Goal: Task Accomplishment & Management: Manage account settings

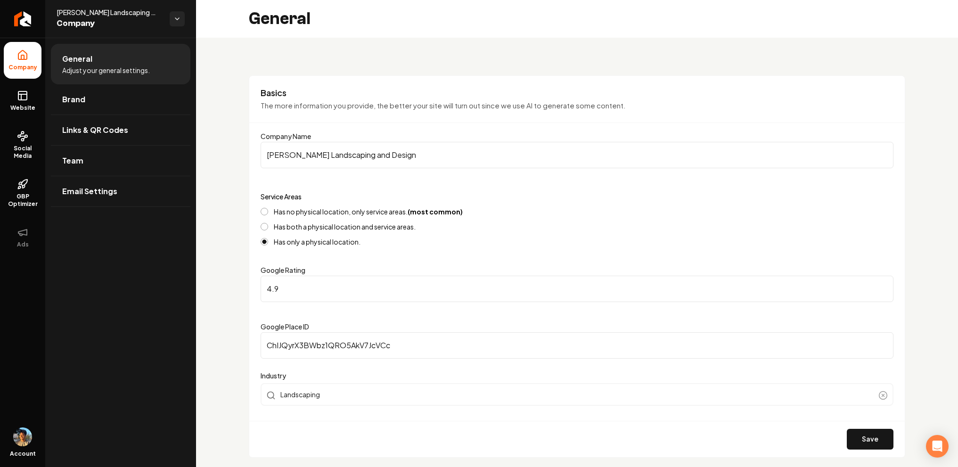
scroll to position [662, 0]
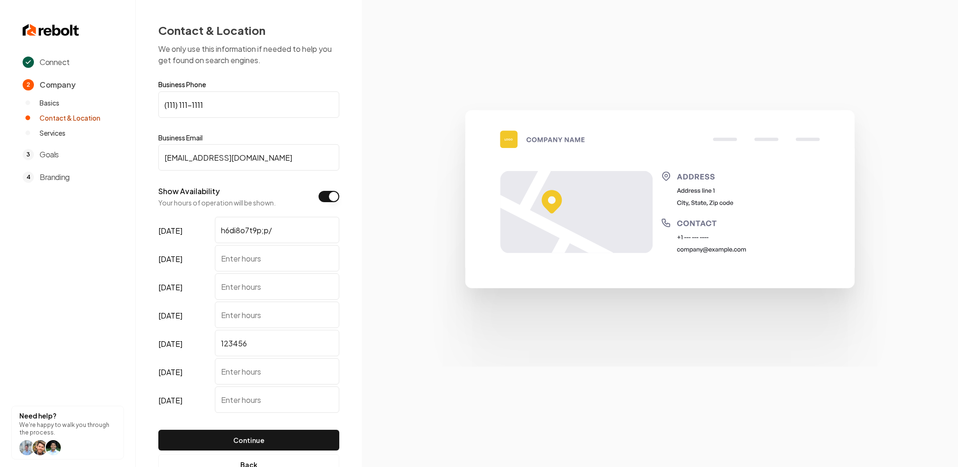
scroll to position [31, 0]
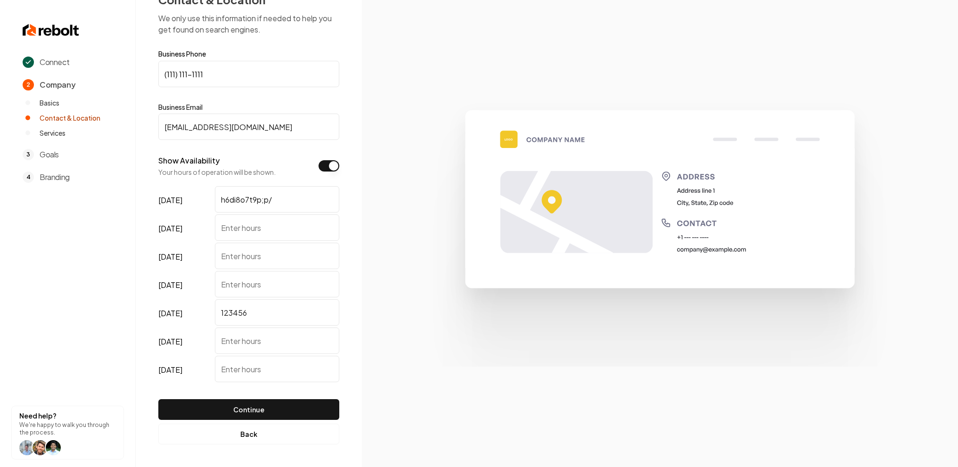
click at [193, 218] on label "[DATE]" at bounding box center [184, 228] width 53 height 28
click at [215, 218] on input "[DATE]" at bounding box center [277, 227] width 124 height 26
click at [250, 361] on input "[DATE]" at bounding box center [277, 369] width 124 height 26
click at [274, 171] on p "Your hours of operation will be shown." at bounding box center [216, 171] width 117 height 9
